Goal: Transaction & Acquisition: Book appointment/travel/reservation

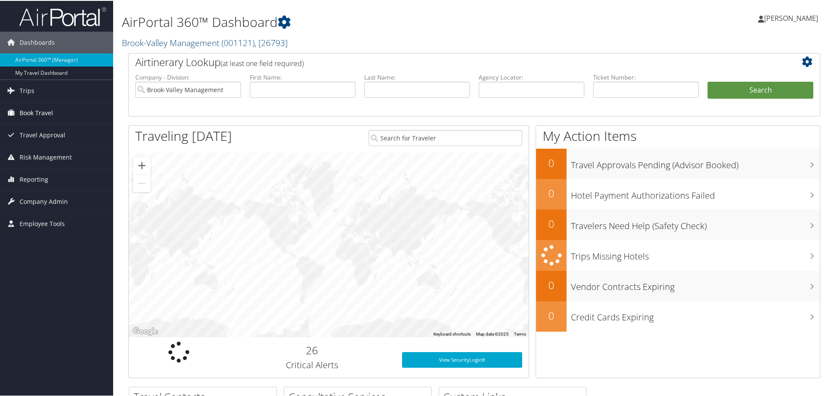
click at [22, 108] on span "Book Travel" at bounding box center [37, 112] width 34 height 22
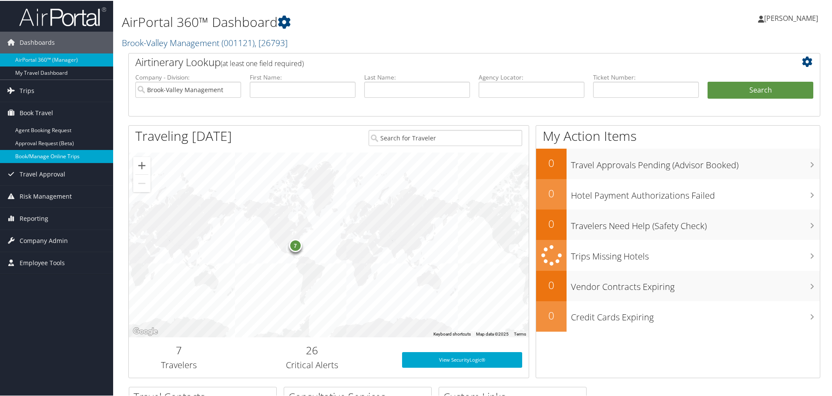
click at [27, 150] on link "Book/Manage Online Trips" at bounding box center [56, 155] width 113 height 13
